Goal: Information Seeking & Learning: Learn about a topic

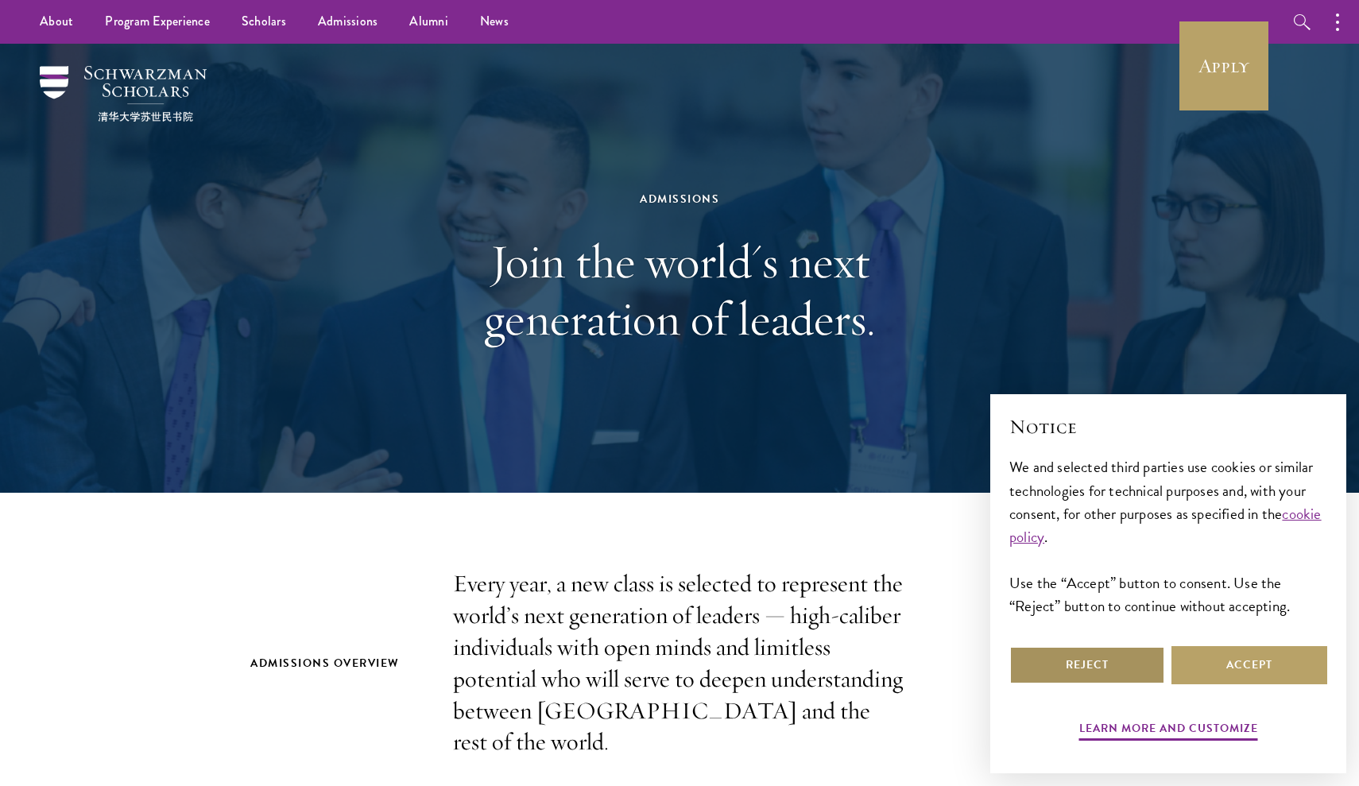
click at [1146, 661] on button "Reject" at bounding box center [1088, 665] width 156 height 38
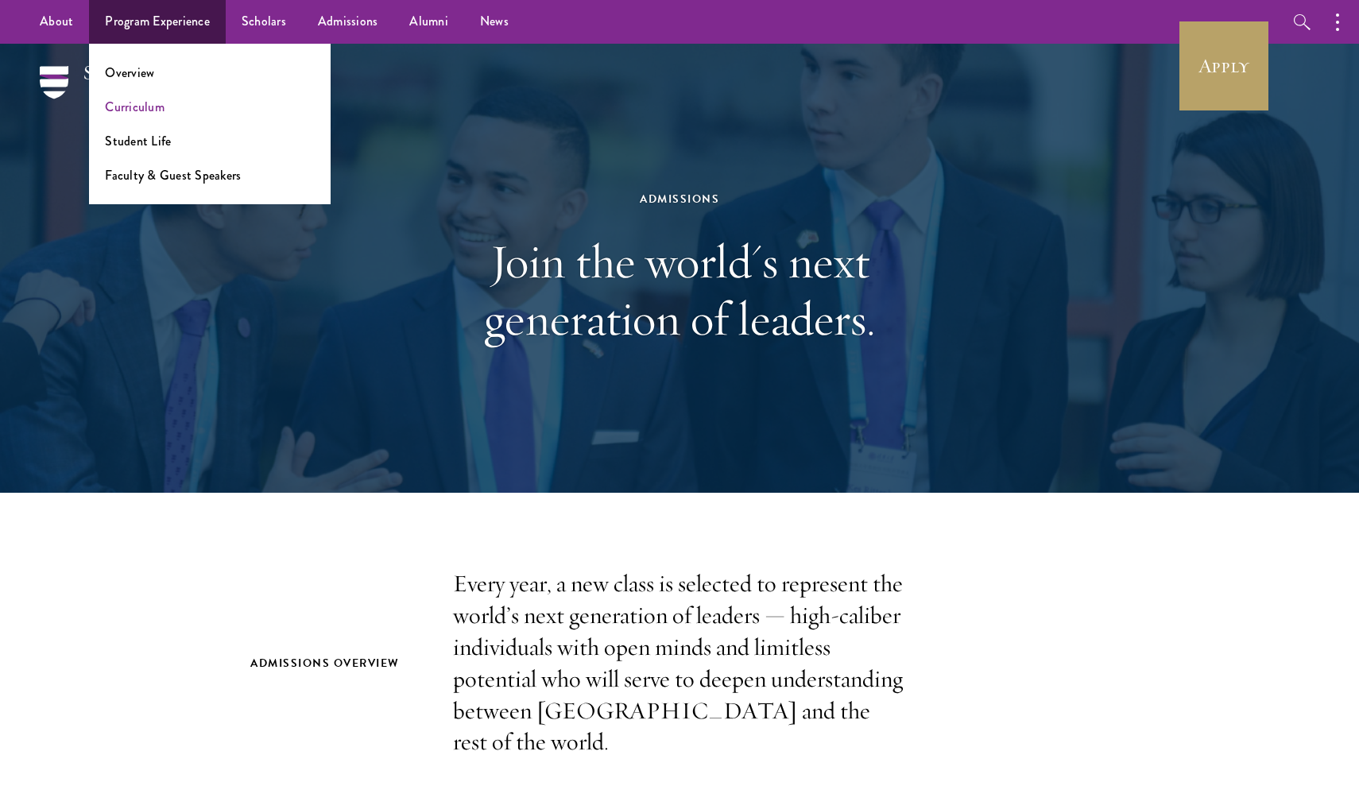
click at [148, 102] on link "Curriculum" at bounding box center [135, 107] width 60 height 18
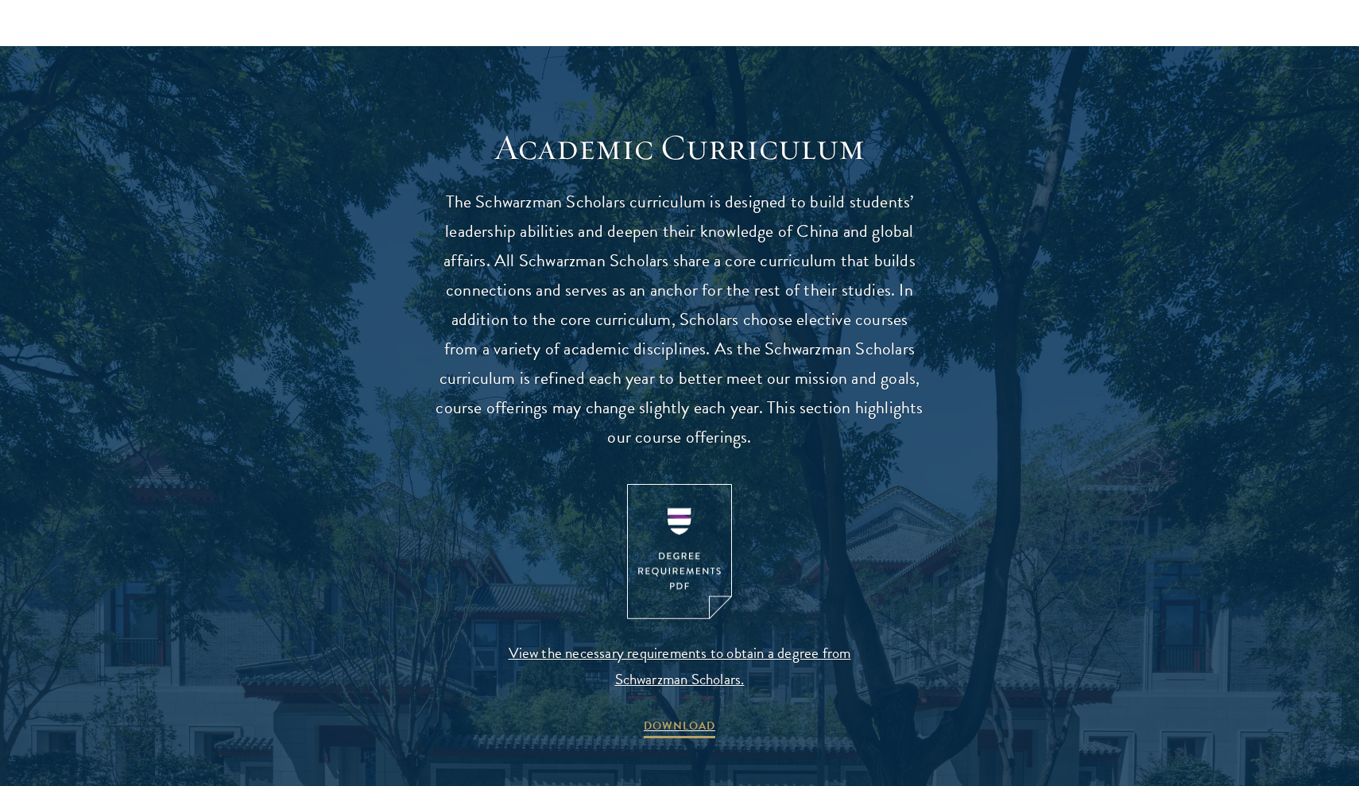
scroll to position [1294, 0]
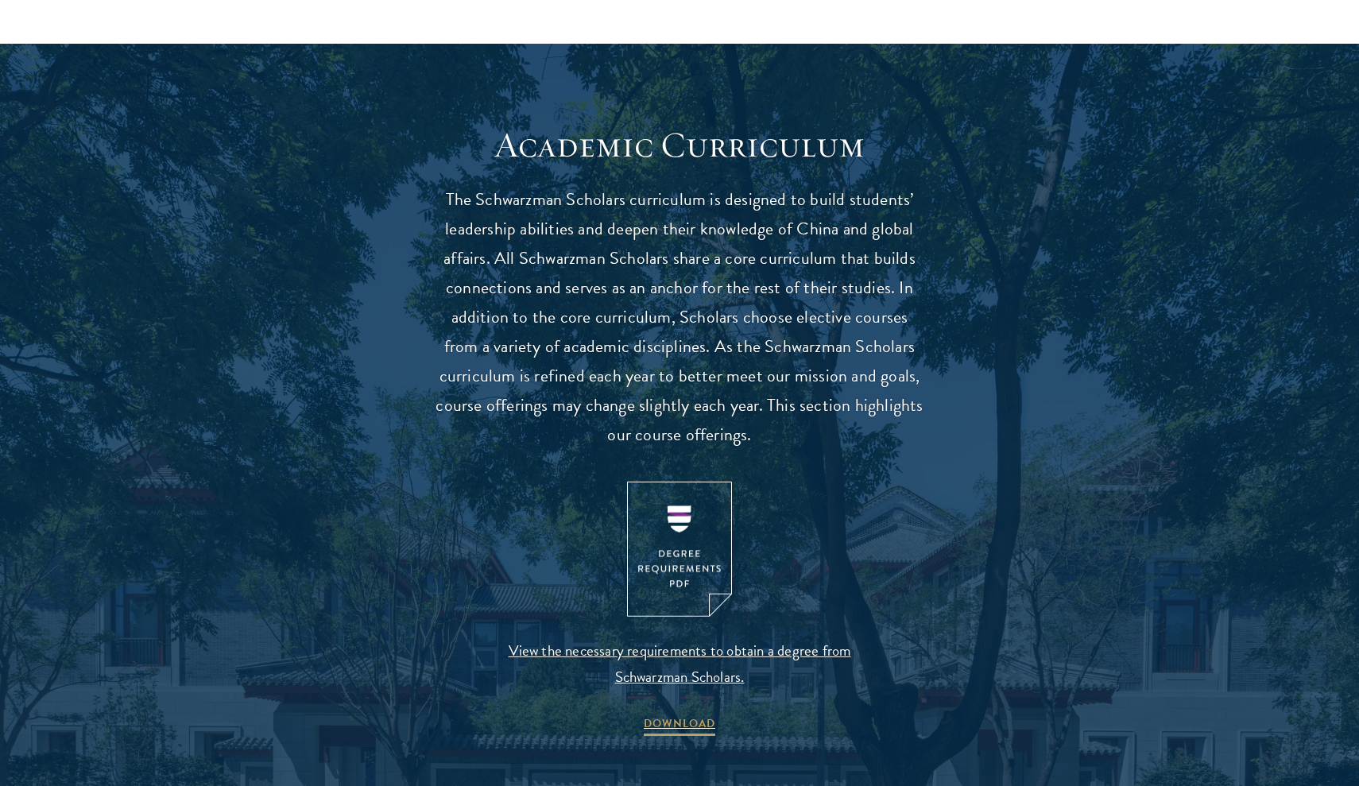
click at [684, 560] on img at bounding box center [679, 550] width 105 height 136
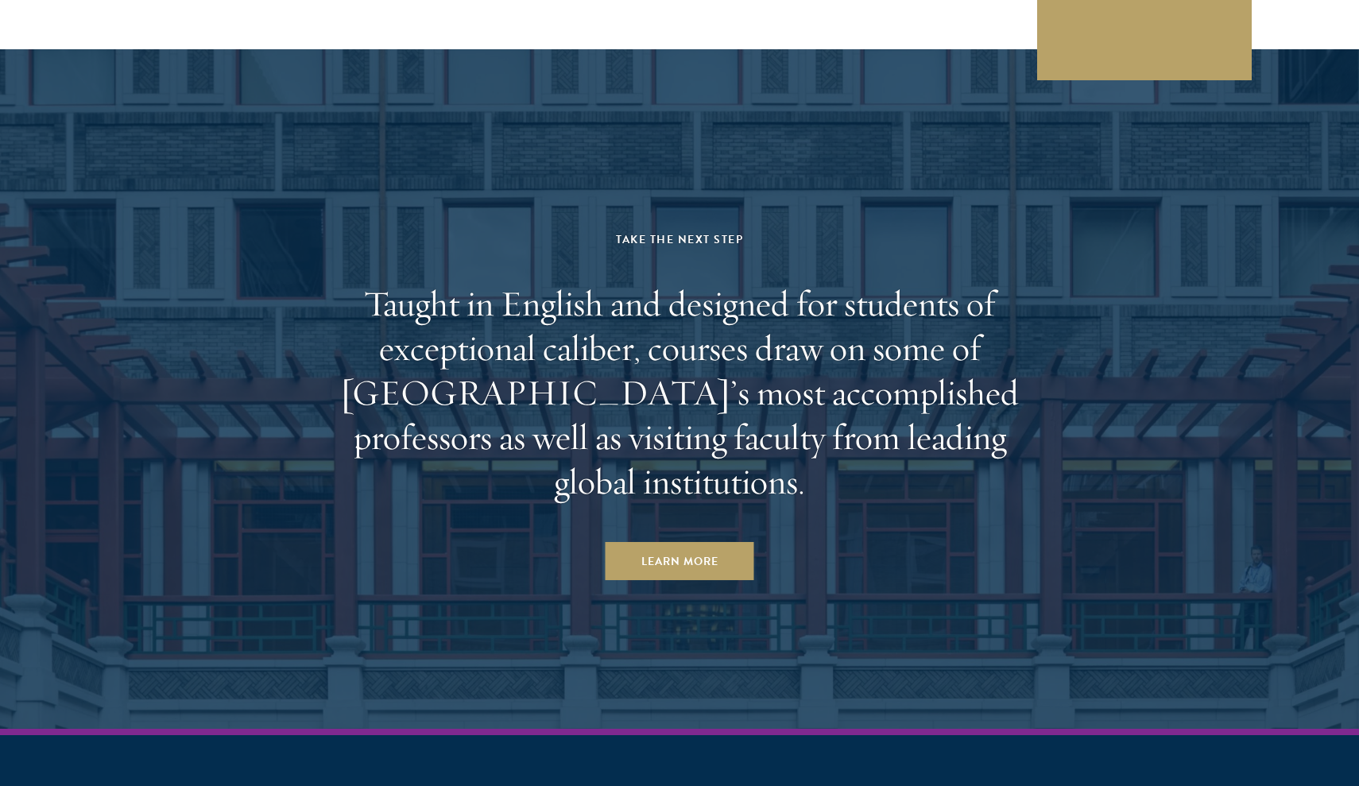
scroll to position [9668, 0]
